Goal: Find contact information: Find contact information

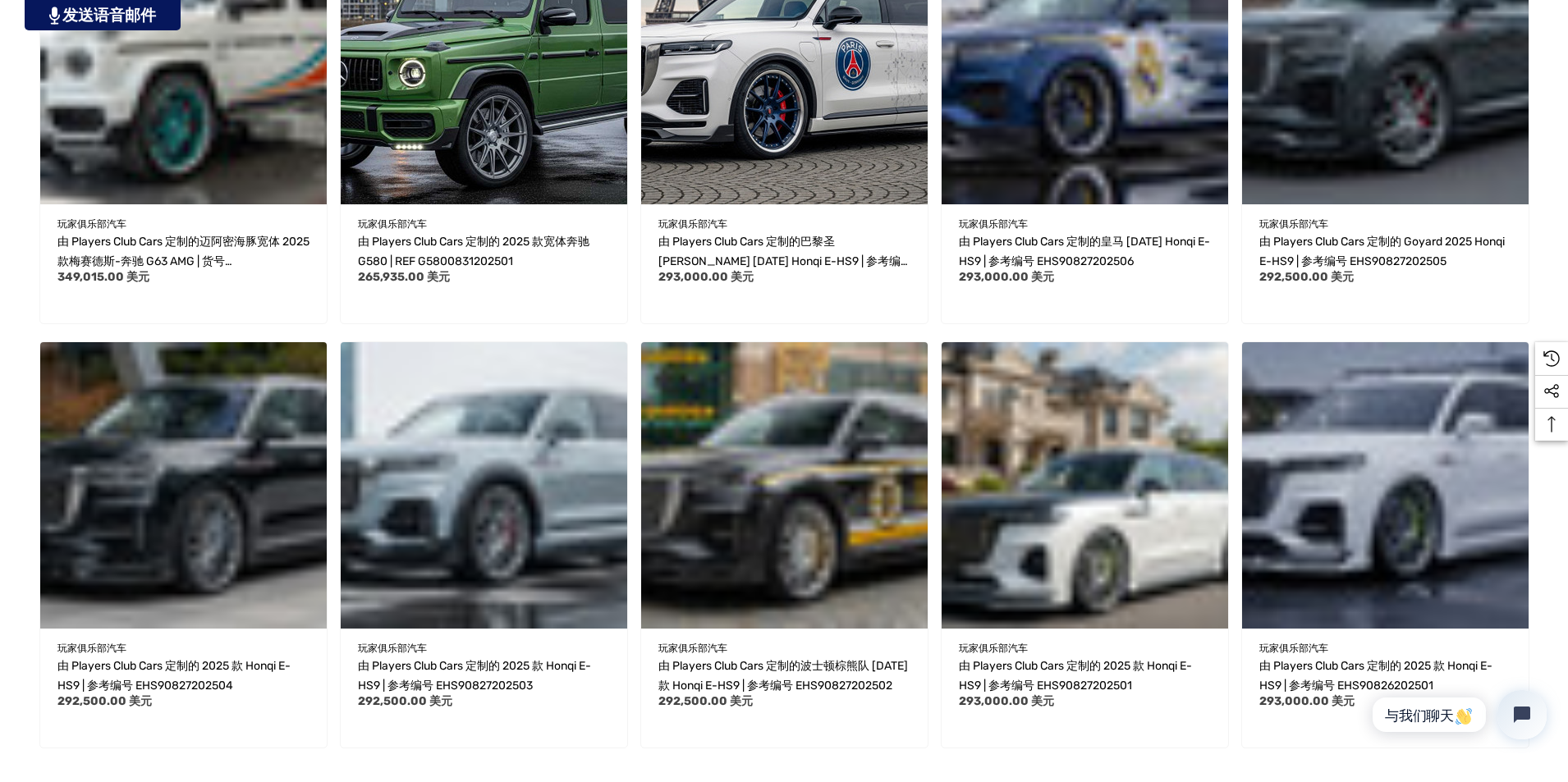
scroll to position [1773, 0]
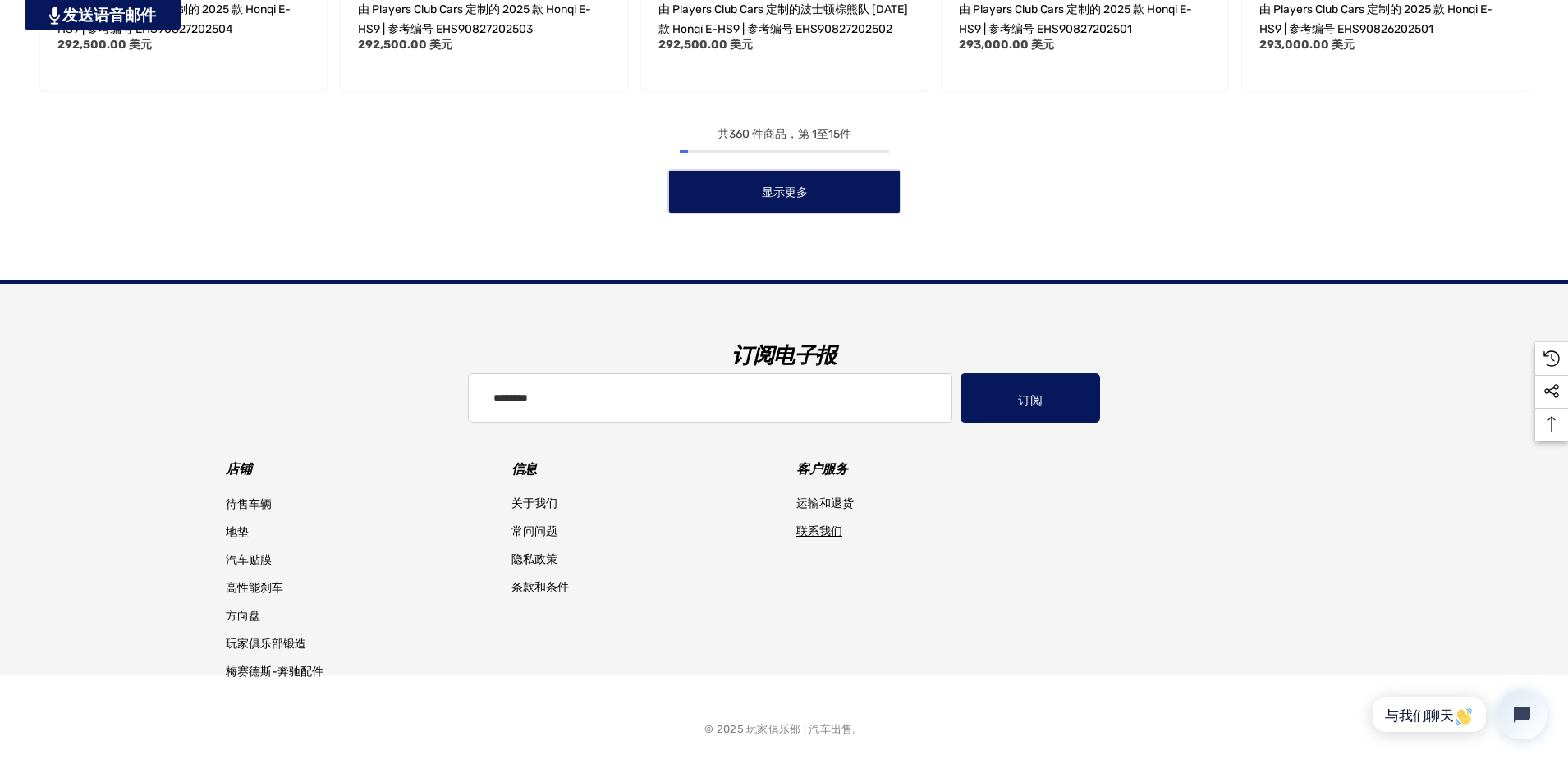
click at [807, 538] on font "联系我们" at bounding box center [818, 532] width 46 height 14
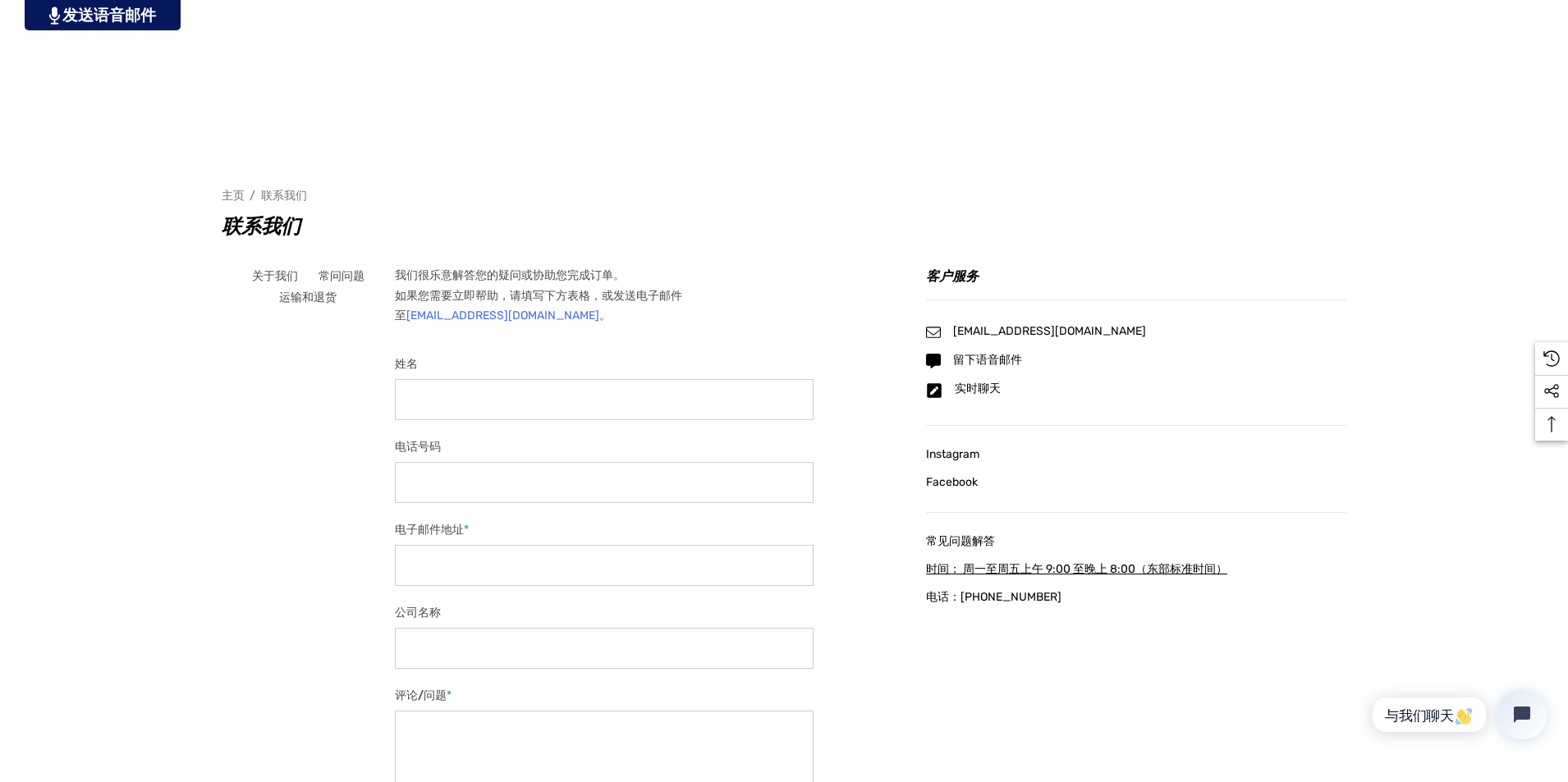
scroll to position [410, 0]
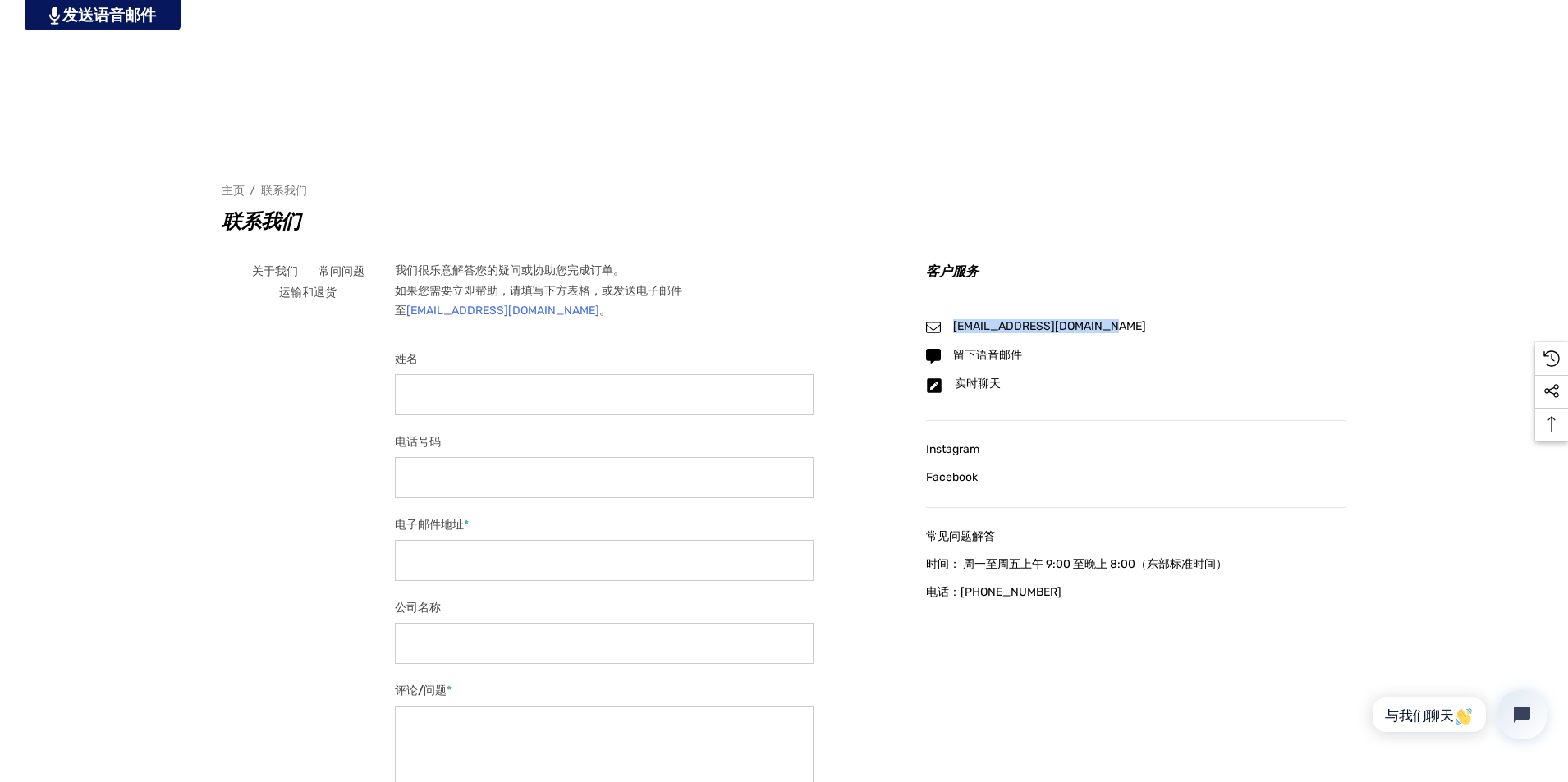
drag, startPoint x: 1181, startPoint y: 327, endPoint x: 1095, endPoint y: 331, distance: 86.1
click at [1095, 331] on div "[EMAIL_ADDRESS][DOMAIN_NAME]" at bounding box center [1136, 327] width 421 height 15
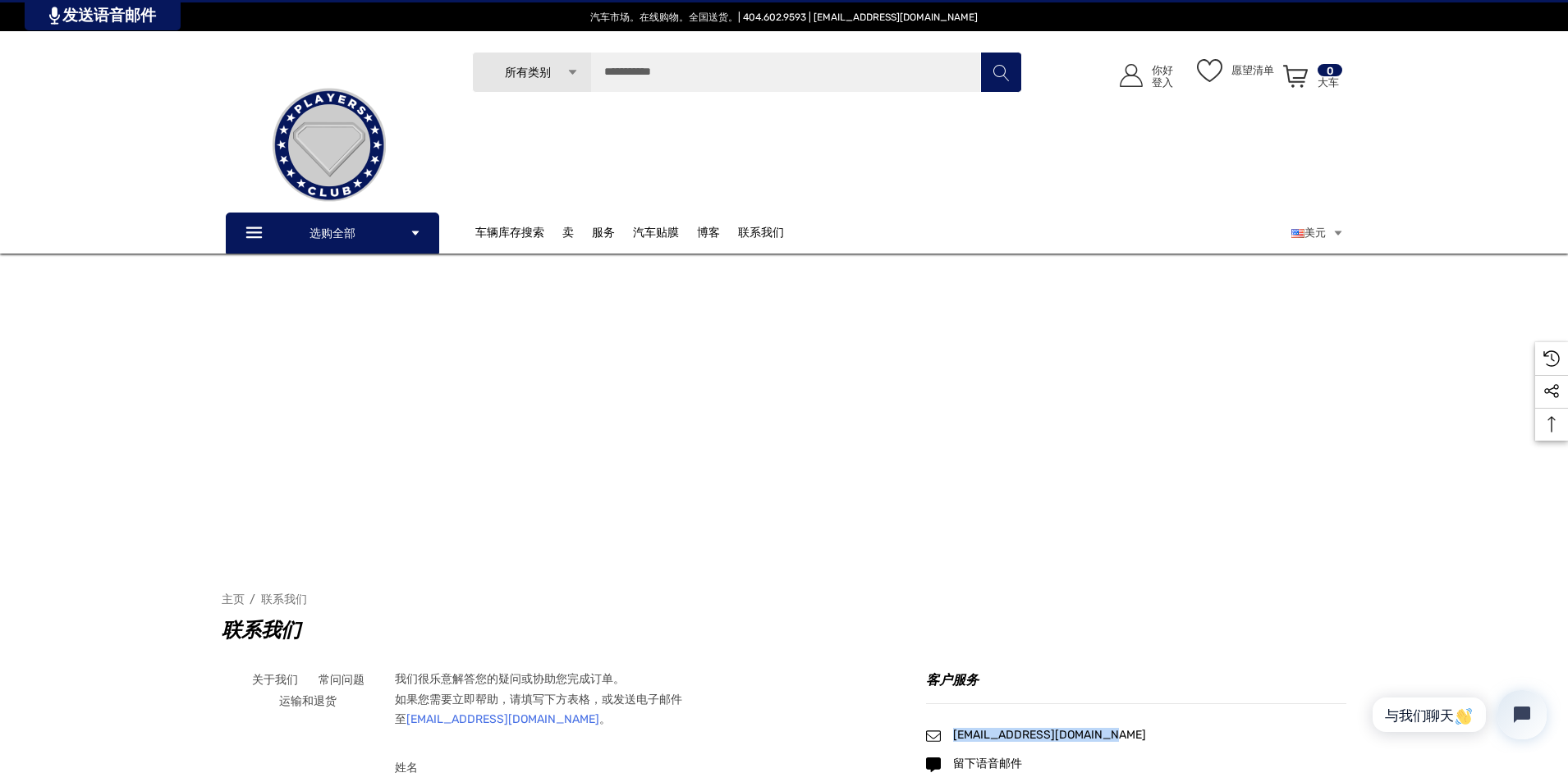
scroll to position [0, 0]
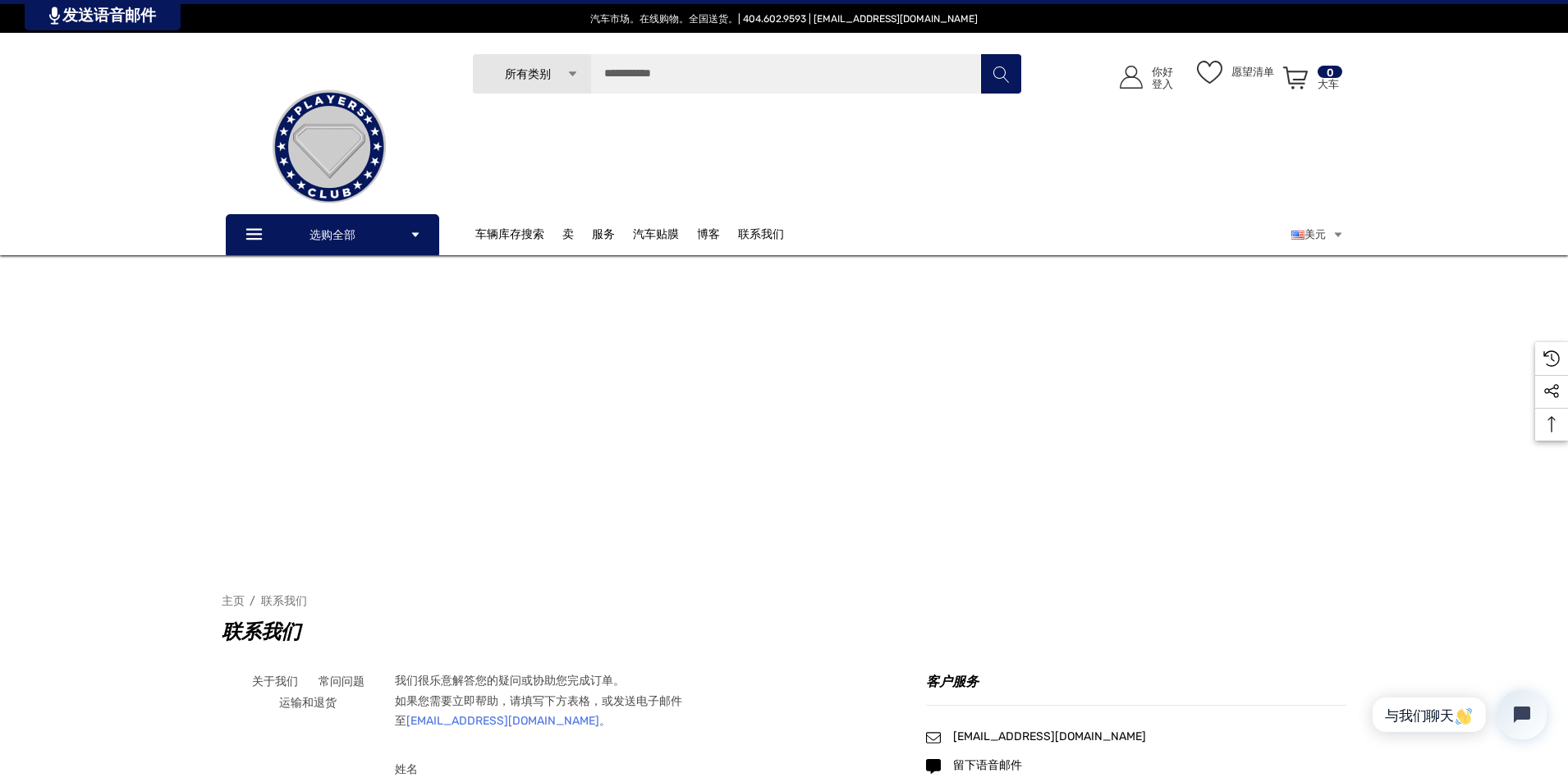
click at [732, 777] on label "姓名" at bounding box center [604, 770] width 419 height 21
